Goal: Complete application form

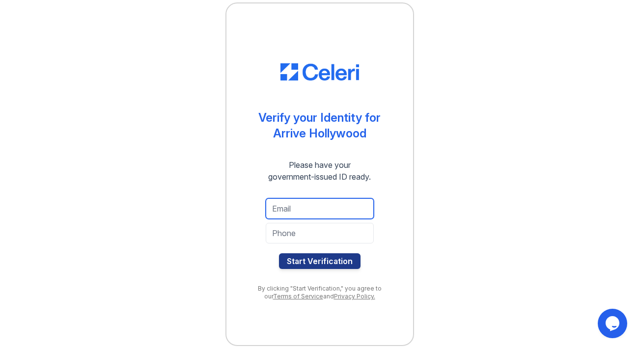
click at [297, 212] on input "email" at bounding box center [320, 208] width 108 height 21
type input "[EMAIL_ADDRESS][DOMAIN_NAME]"
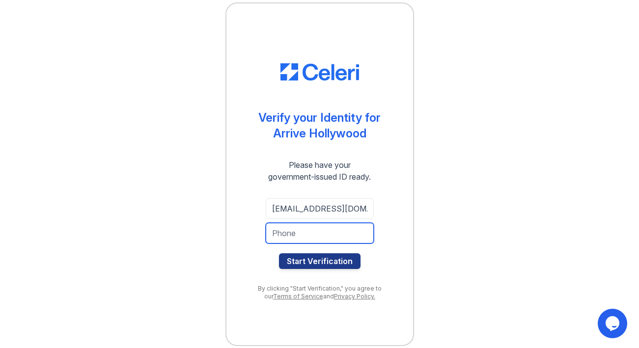
click at [309, 237] on input "tel" at bounding box center [320, 233] width 108 height 21
type input "4159991752"
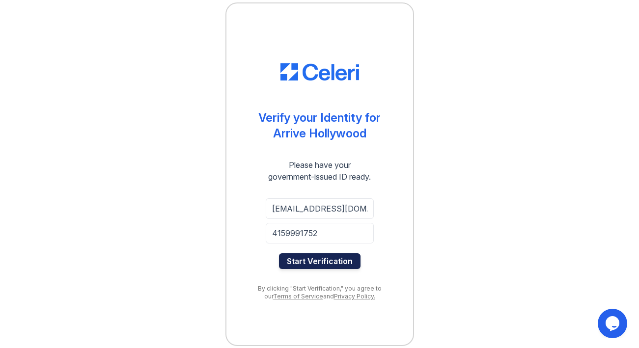
click at [309, 264] on button "Start Verification" at bounding box center [319, 261] width 81 height 16
